Goal: Task Accomplishment & Management: Complete application form

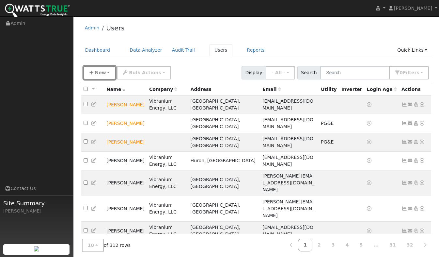
click at [91, 75] on button "New" at bounding box center [100, 72] width 32 height 13
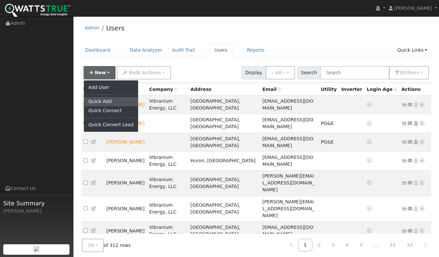
click at [98, 103] on link "Quick Add" at bounding box center [111, 101] width 54 height 9
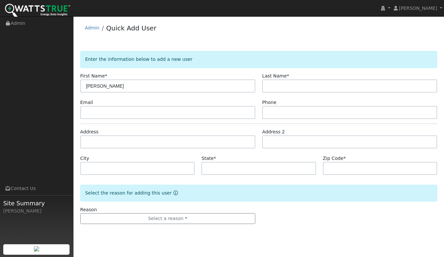
type input "[PERSON_NAME]"
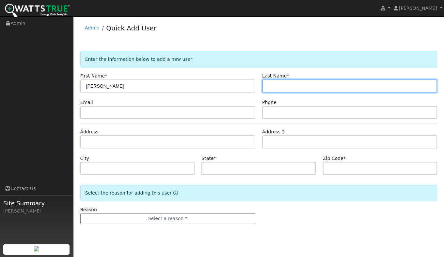
click at [282, 87] on input "text" at bounding box center [349, 85] width 175 height 13
type input "Kenthapadi"
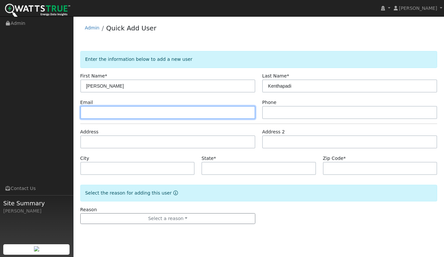
click at [98, 111] on input "text" at bounding box center [167, 112] width 175 height 13
type input "7"
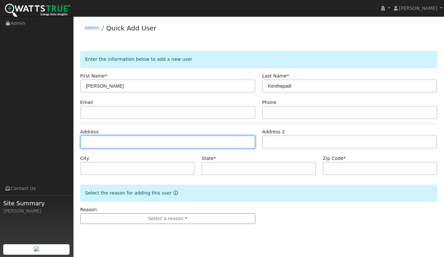
click at [100, 143] on input "text" at bounding box center [167, 141] width 175 height 13
type input "712 Valonia Oak Terrace"
type input "Sunnyvale"
type input "CA"
type input "94086"
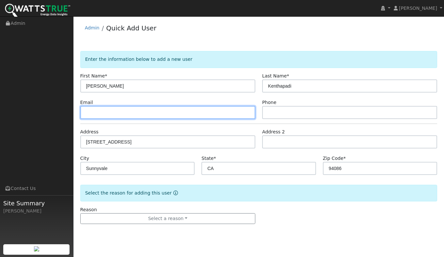
click at [94, 112] on input "text" at bounding box center [167, 112] width 175 height 13
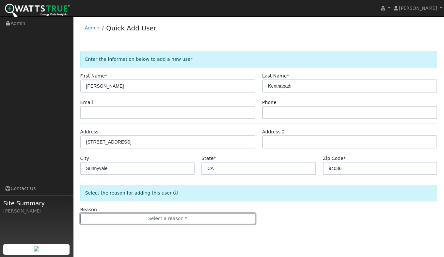
click at [148, 216] on button "Select a reason" at bounding box center [167, 218] width 175 height 11
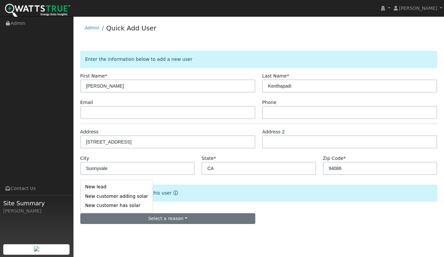
click at [103, 189] on link "New lead" at bounding box center [117, 186] width 72 height 9
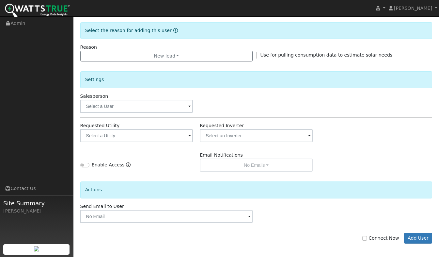
scroll to position [165, 0]
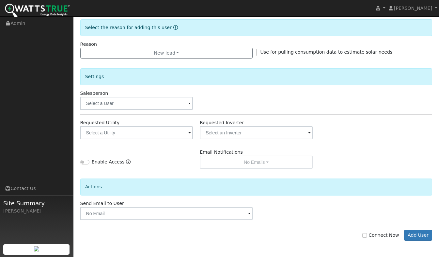
click at [373, 234] on label "Connect Now" at bounding box center [380, 234] width 37 height 7
click at [367, 234] on input "Connect Now" at bounding box center [364, 235] width 5 height 5
checkbox input "true"
click at [421, 234] on button "Add User" at bounding box center [418, 235] width 28 height 11
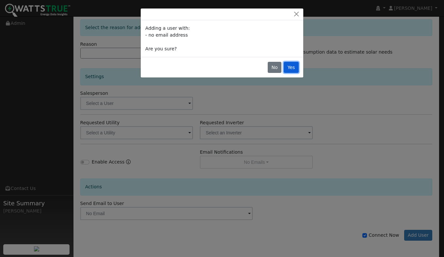
click at [289, 69] on button "Yes" at bounding box center [291, 67] width 15 height 11
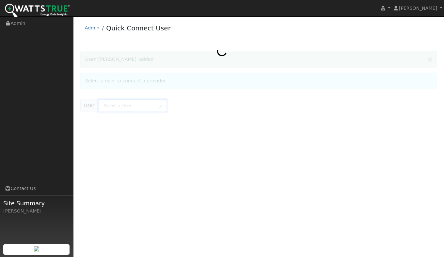
type input "[PERSON_NAME]"
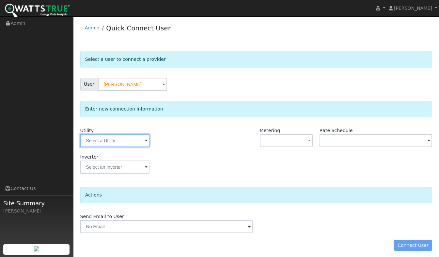
click at [101, 139] on input "text" at bounding box center [114, 140] width 69 height 13
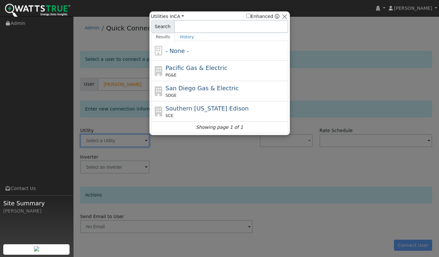
click at [181, 75] on div "PG&E" at bounding box center [226, 75] width 121 height 6
type input "PG&E"
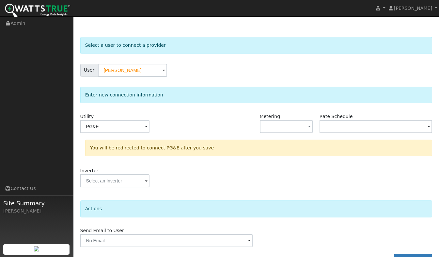
scroll to position [31, 0]
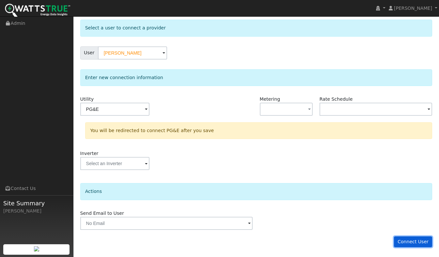
click at [416, 238] on button "Connect User" at bounding box center [413, 241] width 39 height 11
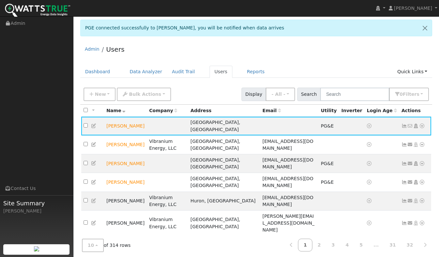
click at [422, 124] on icon at bounding box center [422, 125] width 6 height 5
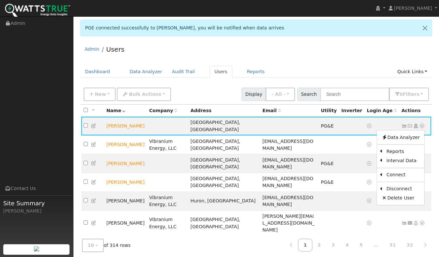
click at [0, 0] on link "Scenario" at bounding box center [0, 0] width 0 height 0
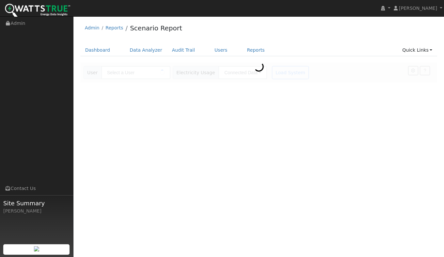
type input "[PERSON_NAME]"
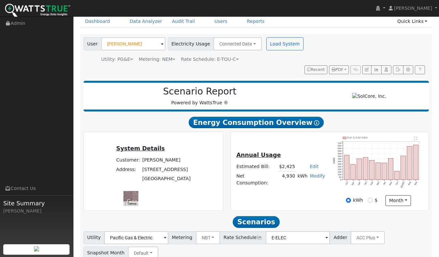
scroll to position [84, 0]
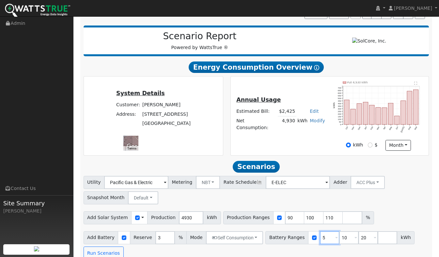
drag, startPoint x: 320, startPoint y: 230, endPoint x: 309, endPoint y: 228, distance: 11.5
click at [320, 231] on input "5" at bounding box center [330, 237] width 20 height 13
type input "10"
type input "13.2"
drag, startPoint x: 336, startPoint y: 228, endPoint x: 332, endPoint y: 228, distance: 4.3
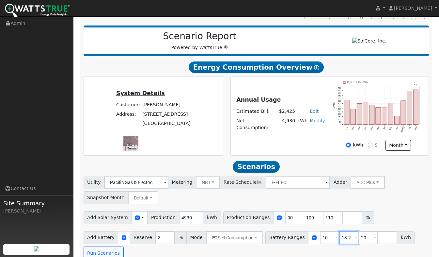
click at [339, 231] on input "13.2" at bounding box center [349, 237] width 20 height 13
drag, startPoint x: 317, startPoint y: 229, endPoint x: 302, endPoint y: 226, distance: 14.9
click at [302, 231] on div "Battery Ranges 10 Overrides Reserve % Mode None None Self Consumption Peak Savi…" at bounding box center [339, 237] width 149 height 13
type input "13.2"
click at [340, 233] on input "13.2" at bounding box center [349, 237] width 20 height 13
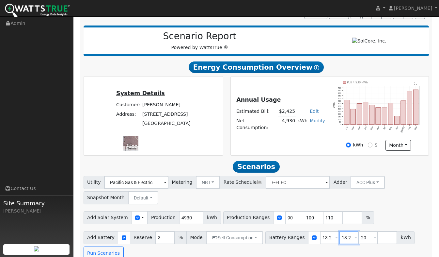
drag, startPoint x: 341, startPoint y: 226, endPoint x: 329, endPoint y: 227, distance: 11.8
click at [339, 231] on input "13.2" at bounding box center [349, 237] width 20 height 13
type input "20"
type input "26.4"
drag, startPoint x: 358, startPoint y: 226, endPoint x: 352, endPoint y: 226, distance: 5.9
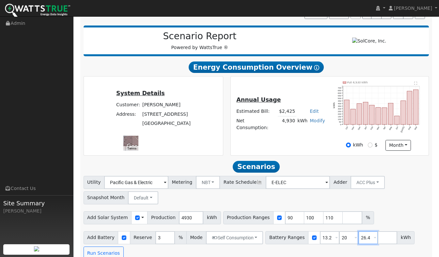
click at [359, 231] on input "26.4" at bounding box center [369, 237] width 20 height 13
click at [306, 244] on div "Add Battery Reserve 3 % Mode Self Consumption Self Consumption Peak Savings ACC…" at bounding box center [256, 244] width 348 height 31
click at [98, 246] on button "Run Scenarios" at bounding box center [104, 252] width 40 height 13
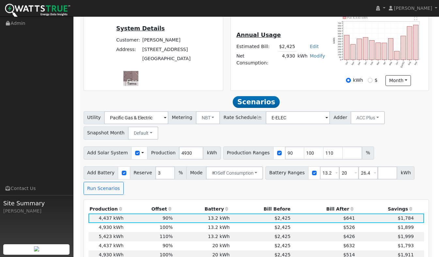
scroll to position [215, 0]
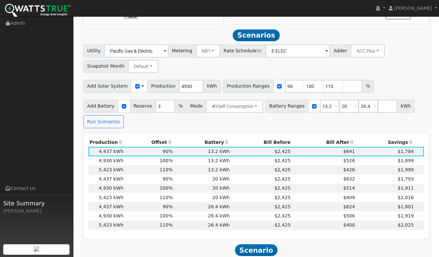
click at [349, 140] on icon at bounding box center [352, 142] width 6 height 5
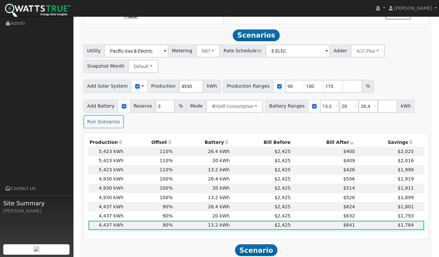
click at [110, 147] on td "5,423 kWh" at bounding box center [106, 151] width 36 height 9
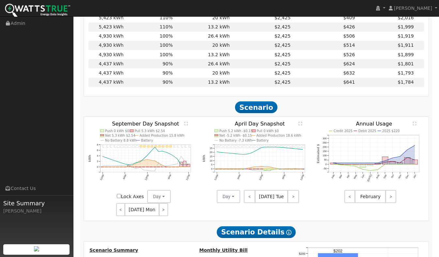
scroll to position [378, 0]
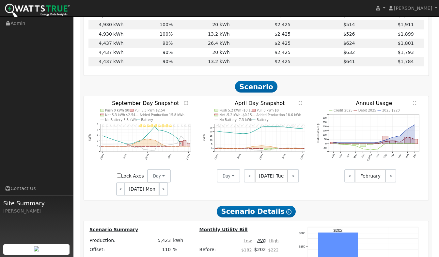
click at [186, 101] on text "" at bounding box center [186, 103] width 4 height 4
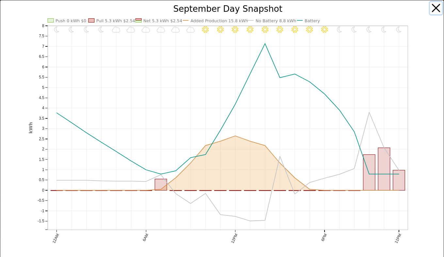
click at [433, 8] on button "button" at bounding box center [436, 8] width 12 height 12
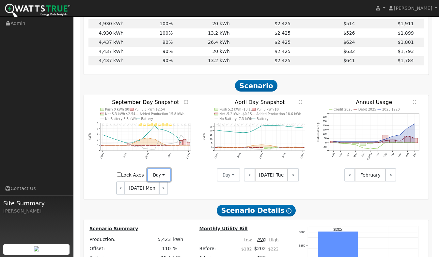
click at [157, 168] on button "Day" at bounding box center [159, 174] width 24 height 13
click at [165, 194] on link "Month Average" at bounding box center [170, 198] width 45 height 9
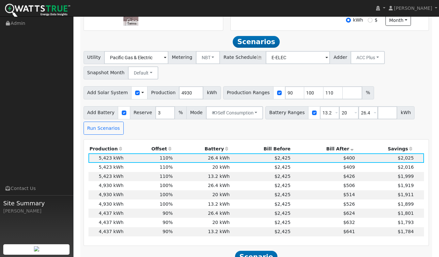
scroll to position [216, 0]
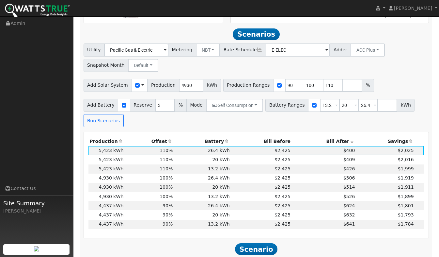
click at [144, 164] on td "110%" at bounding box center [149, 168] width 49 height 9
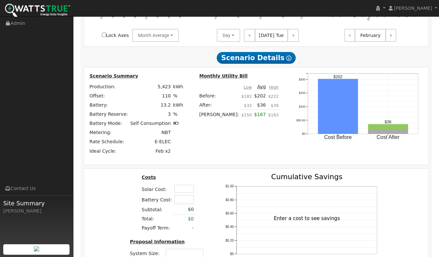
scroll to position [576, 0]
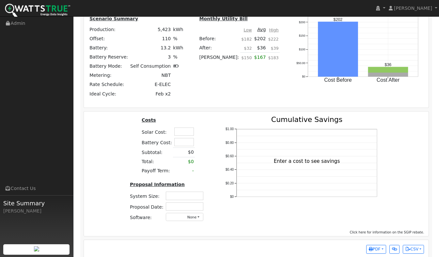
click at [181, 138] on input "text" at bounding box center [184, 142] width 20 height 8
type input "$14,530"
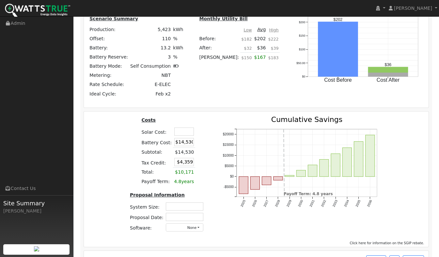
click at [183, 127] on input "text" at bounding box center [184, 131] width 20 height 8
click at [181, 127] on input "text" at bounding box center [184, 131] width 20 height 8
type input "$14,740"
type input "$8,781"
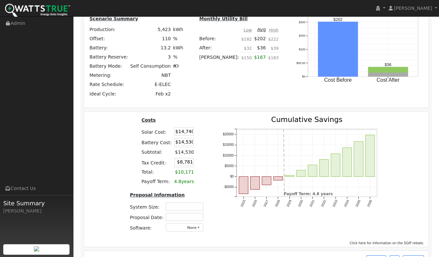
click at [210, 128] on div "Costs Solar Cost: $14,740 Battery Cost: $14,530 Subtotal: $14,530 Tax Credit: $…" at bounding box center [168, 176] width 92 height 121
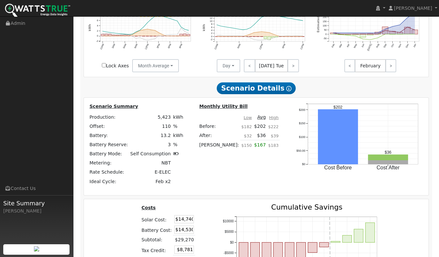
scroll to position [586, 0]
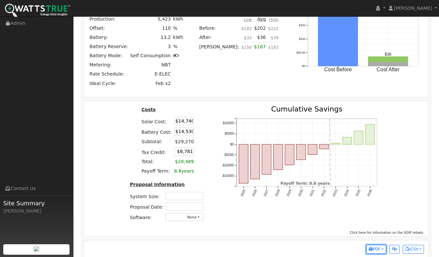
click at [376, 247] on span "PDF" at bounding box center [375, 249] width 12 height 5
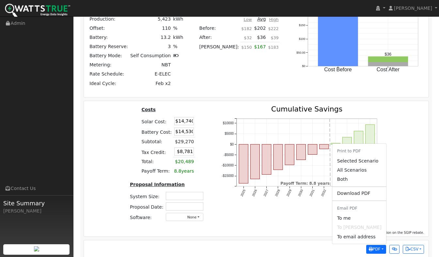
click at [348, 189] on link "Download PDF" at bounding box center [360, 193] width 54 height 9
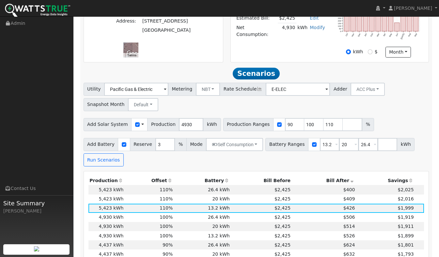
scroll to position [129, 0]
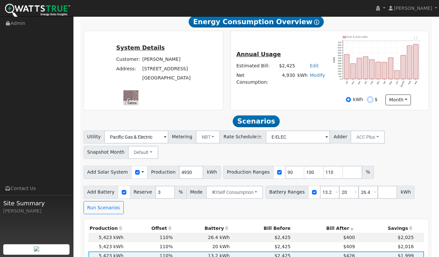
click at [371, 97] on input "$" at bounding box center [370, 99] width 5 height 5
radio input "true"
radio input "false"
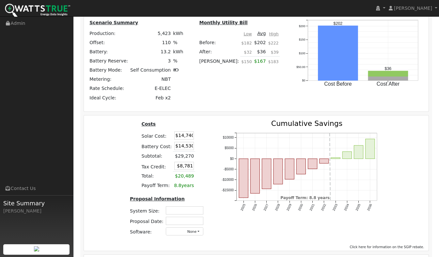
scroll to position [586, 0]
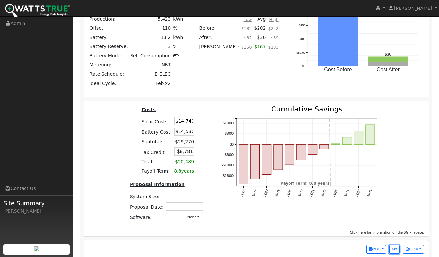
click at [395, 247] on icon "button" at bounding box center [394, 249] width 5 height 4
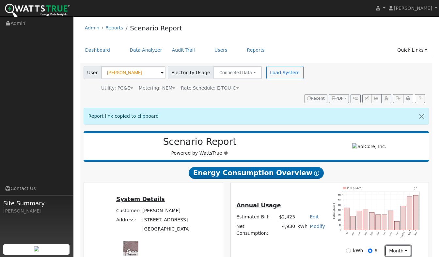
click at [393, 245] on button "month" at bounding box center [399, 250] width 26 height 11
click at [307, 238] on div "Annual Usage Estimated Bill: $2,425 Edit Estimated Bill $ Annual Net Consumptio…" at bounding box center [330, 222] width 196 height 70
click at [355, 96] on icon "button" at bounding box center [355, 98] width 5 height 4
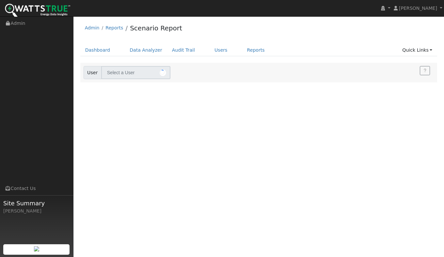
type input "[PERSON_NAME]"
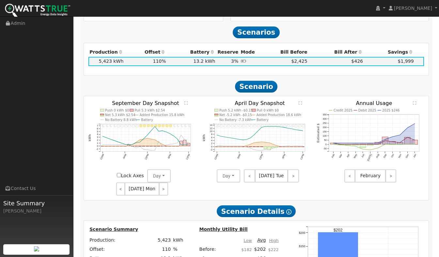
scroll to position [411, 0]
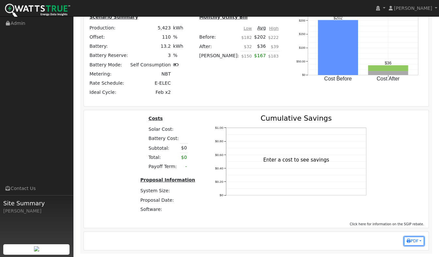
click at [420, 239] on button "PDF" at bounding box center [414, 240] width 20 height 9
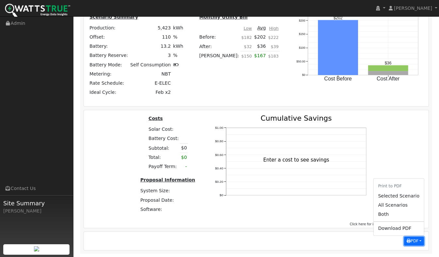
click at [420, 239] on button "PDF" at bounding box center [414, 240] width 20 height 9
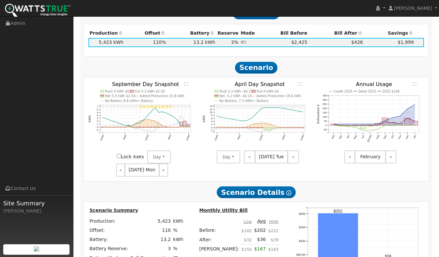
scroll to position [52, 0]
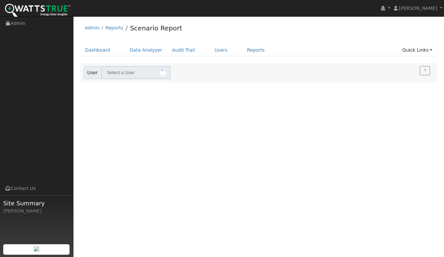
type input "[PERSON_NAME]"
